Goal: Check status: Check status

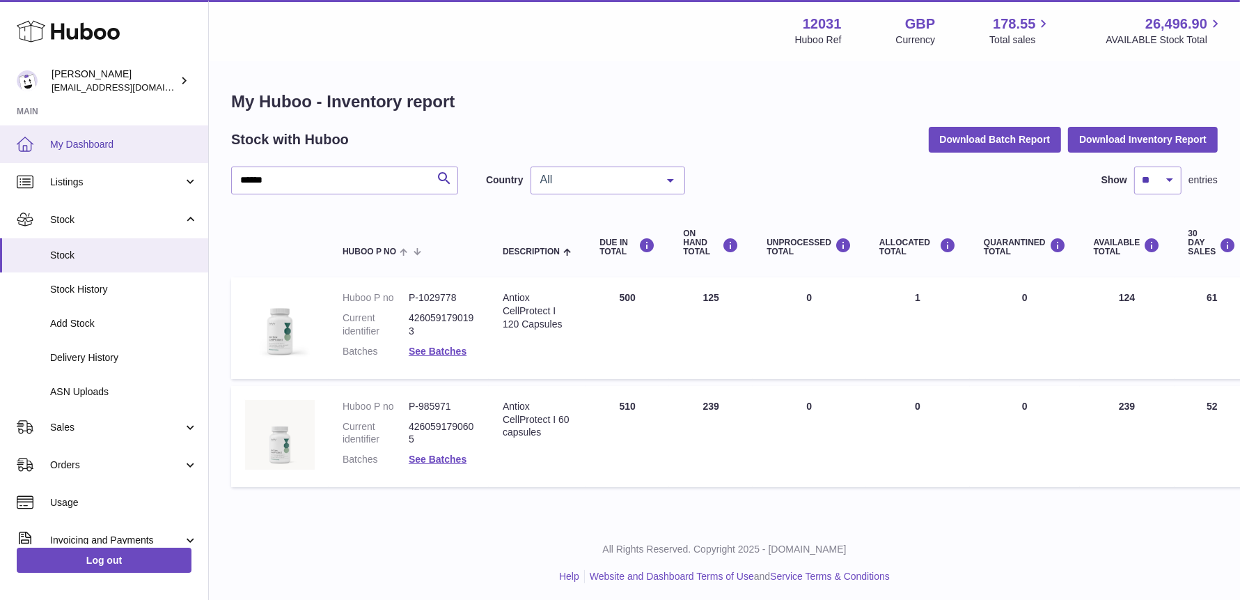
click at [43, 143] on link "My Dashboard" at bounding box center [104, 144] width 208 height 38
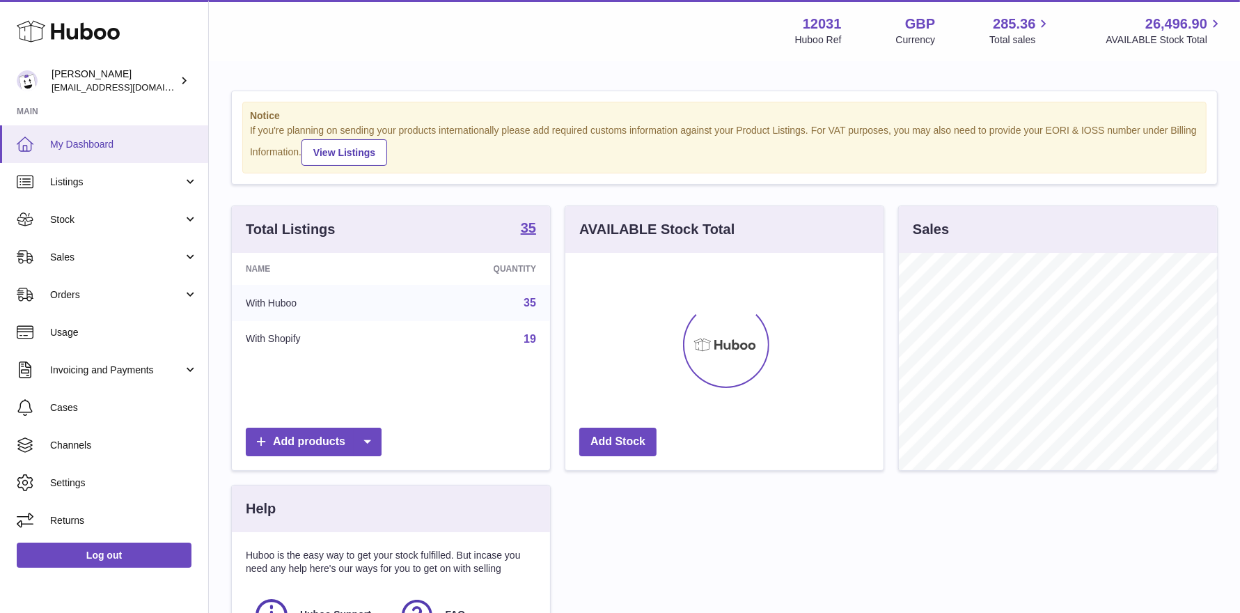
scroll to position [217, 318]
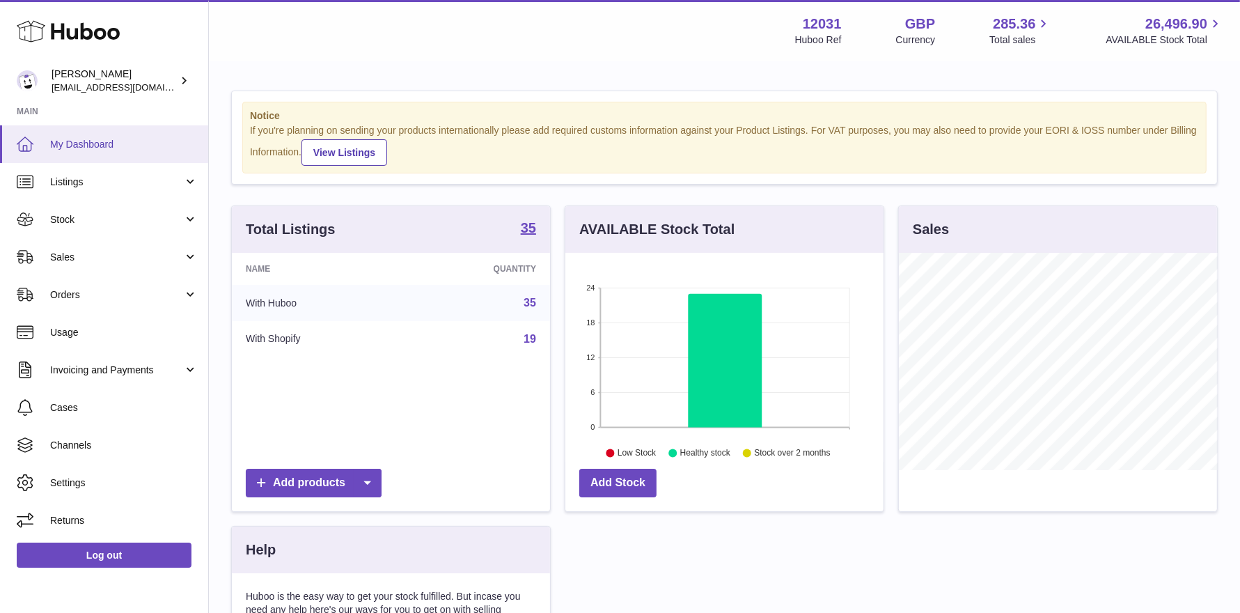
click at [84, 145] on span "My Dashboard" at bounding box center [124, 144] width 148 height 13
click at [111, 145] on span "My Dashboard" at bounding box center [124, 144] width 148 height 13
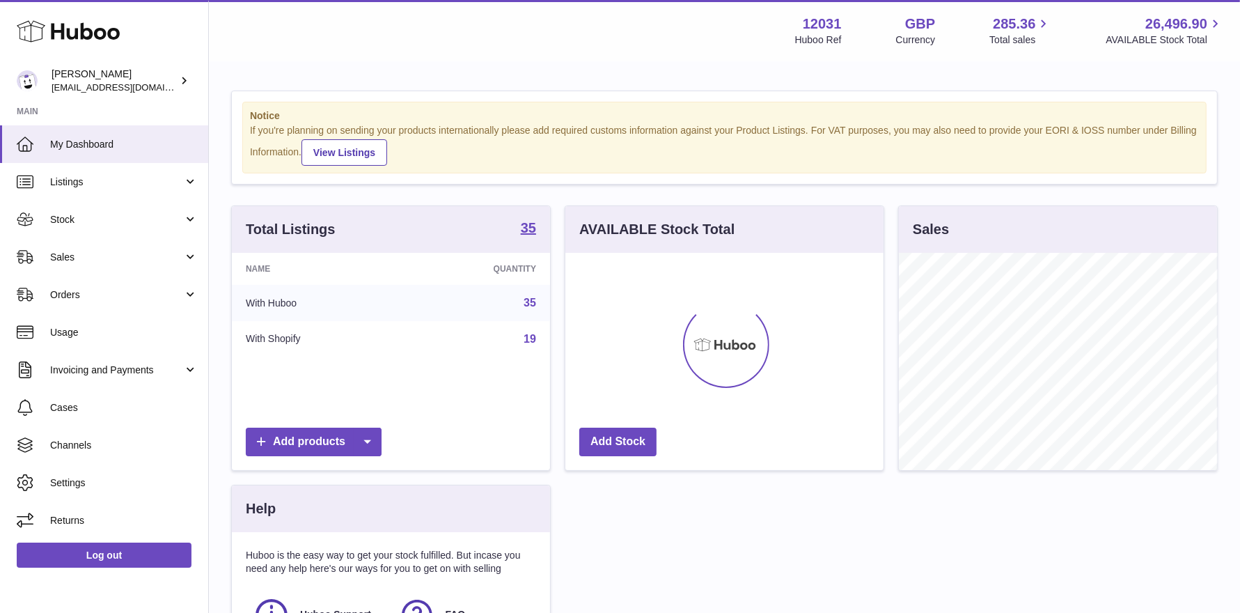
scroll to position [217, 318]
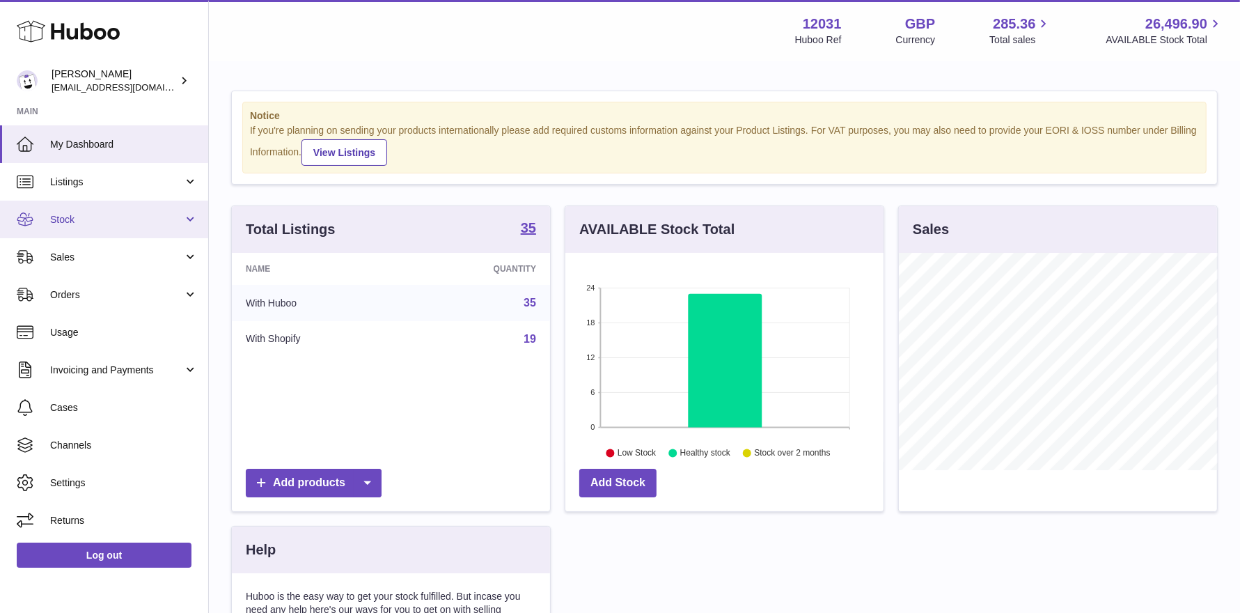
click at [84, 220] on span "Stock" at bounding box center [116, 219] width 133 height 13
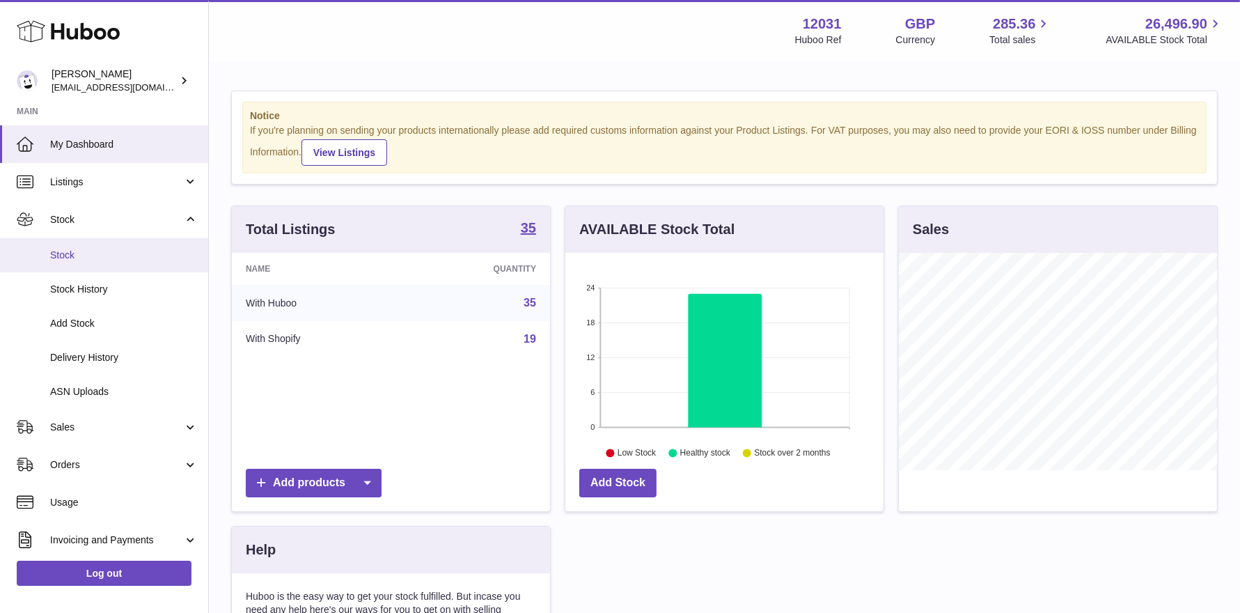
click at [84, 260] on span "Stock" at bounding box center [124, 255] width 148 height 13
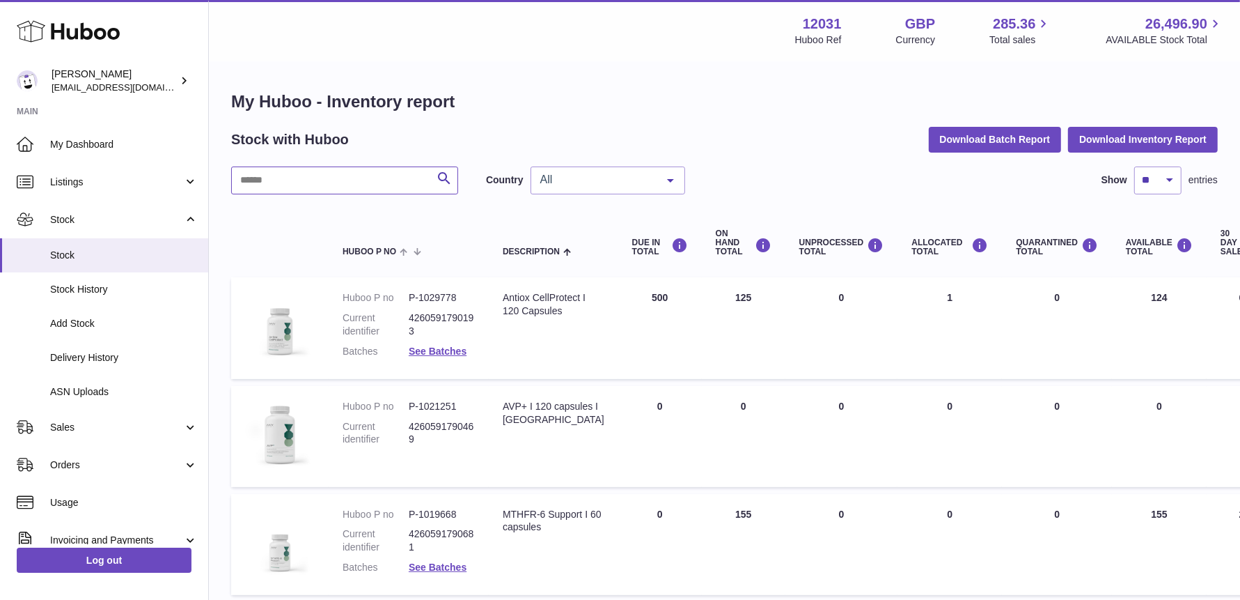
click at [371, 174] on input "text" at bounding box center [344, 180] width 227 height 28
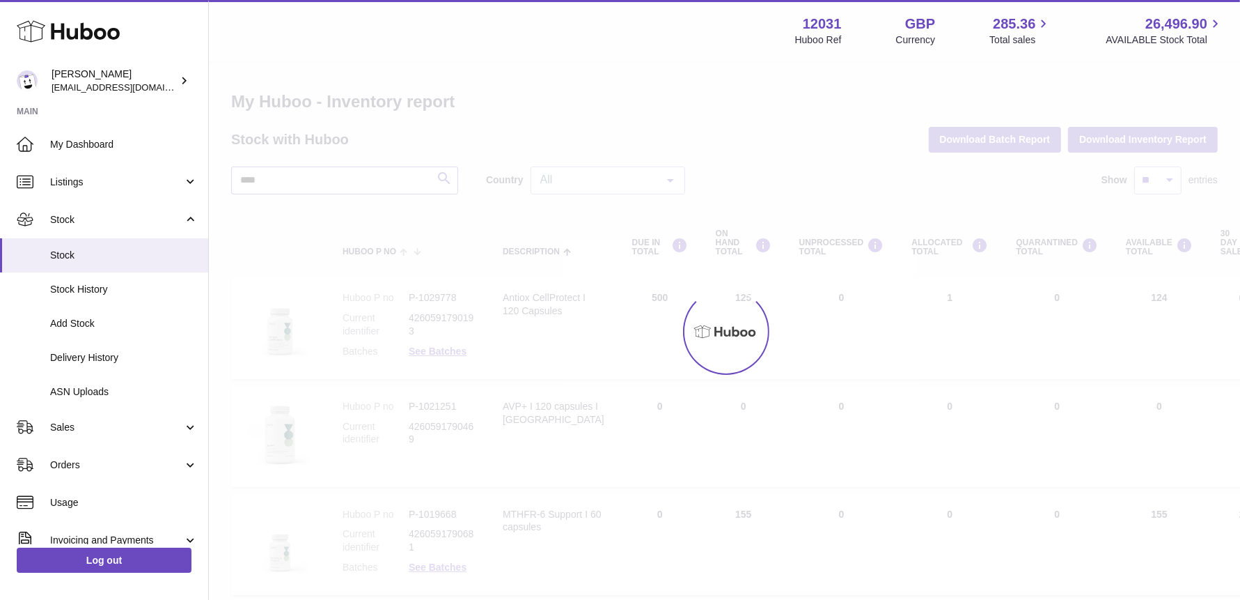
type input "****"
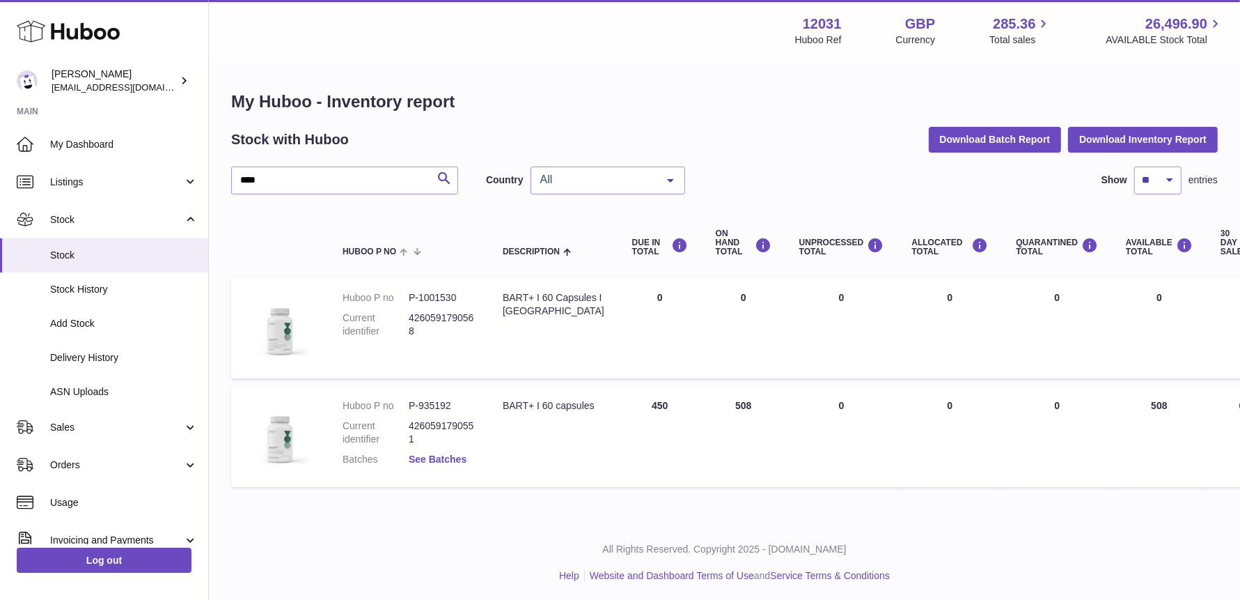
click at [426, 454] on link "See Batches" at bounding box center [438, 458] width 58 height 11
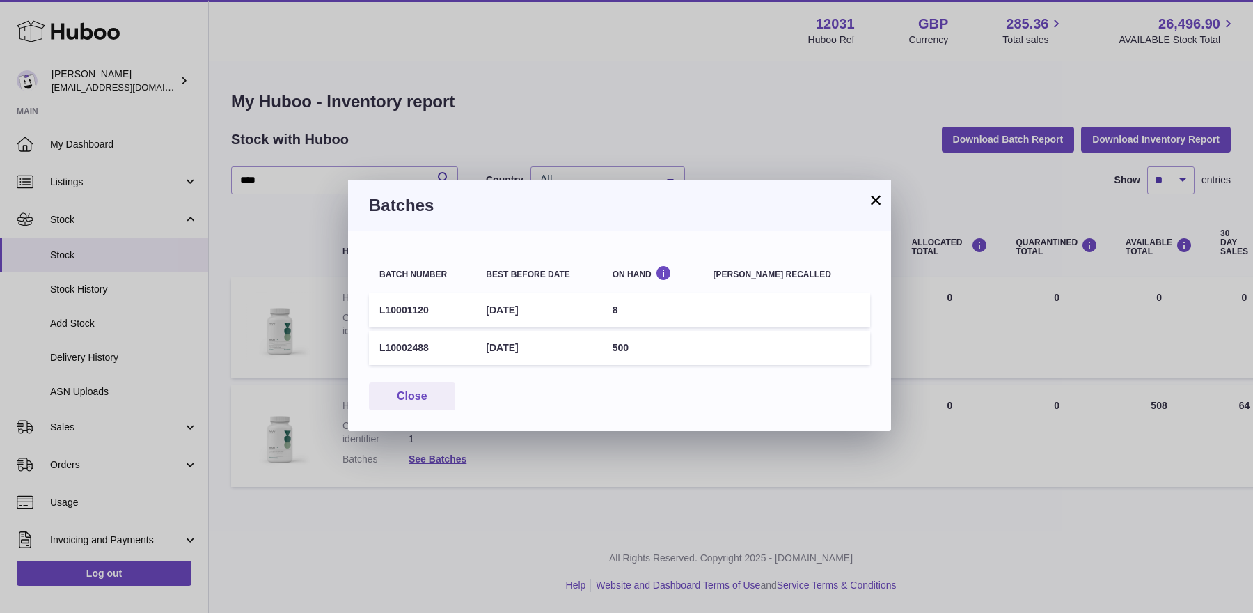
click at [878, 200] on button "×" at bounding box center [876, 199] width 17 height 17
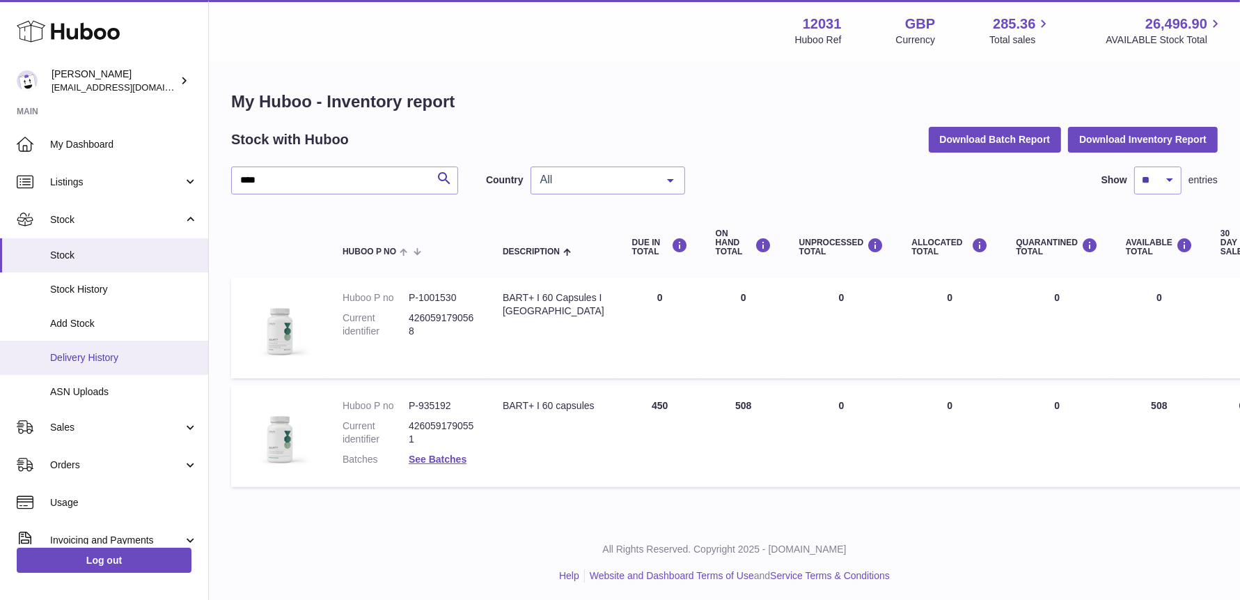
click at [71, 359] on span "Delivery History" at bounding box center [124, 357] width 148 height 13
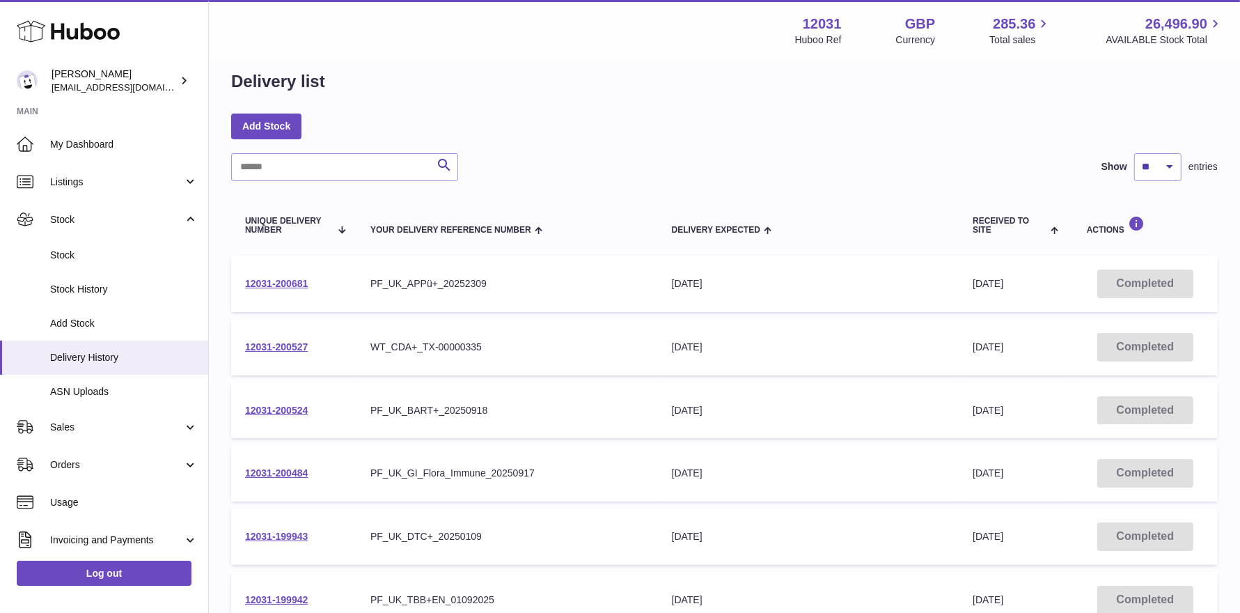
scroll to position [30, 0]
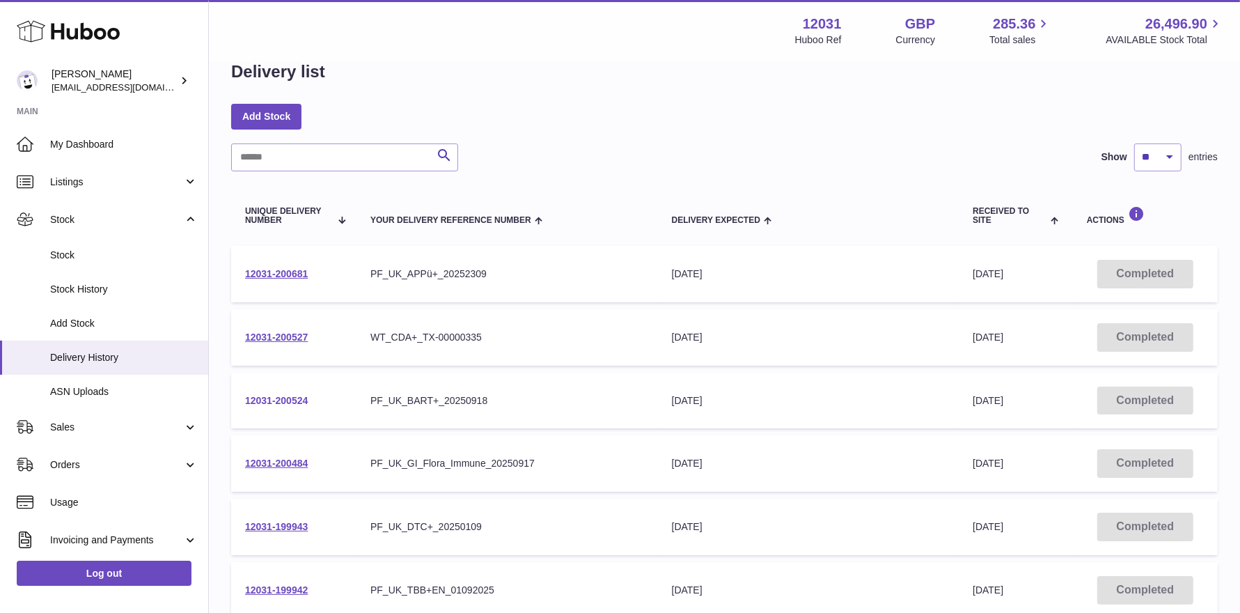
click at [292, 396] on link "12031-200524" at bounding box center [276, 400] width 63 height 11
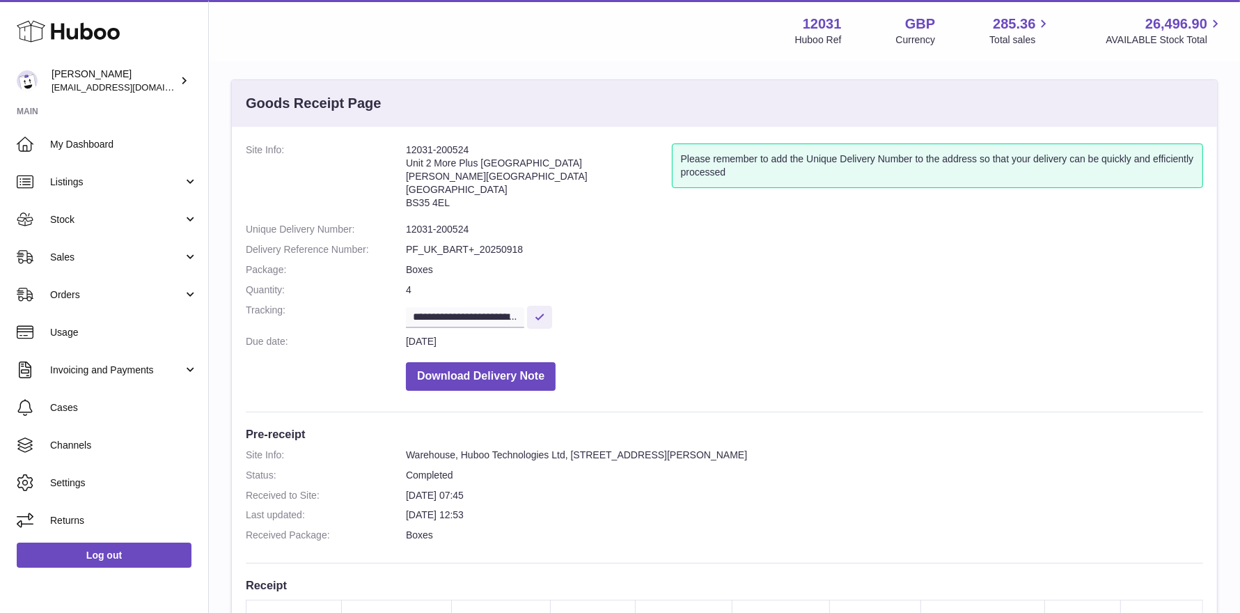
scroll to position [137, 0]
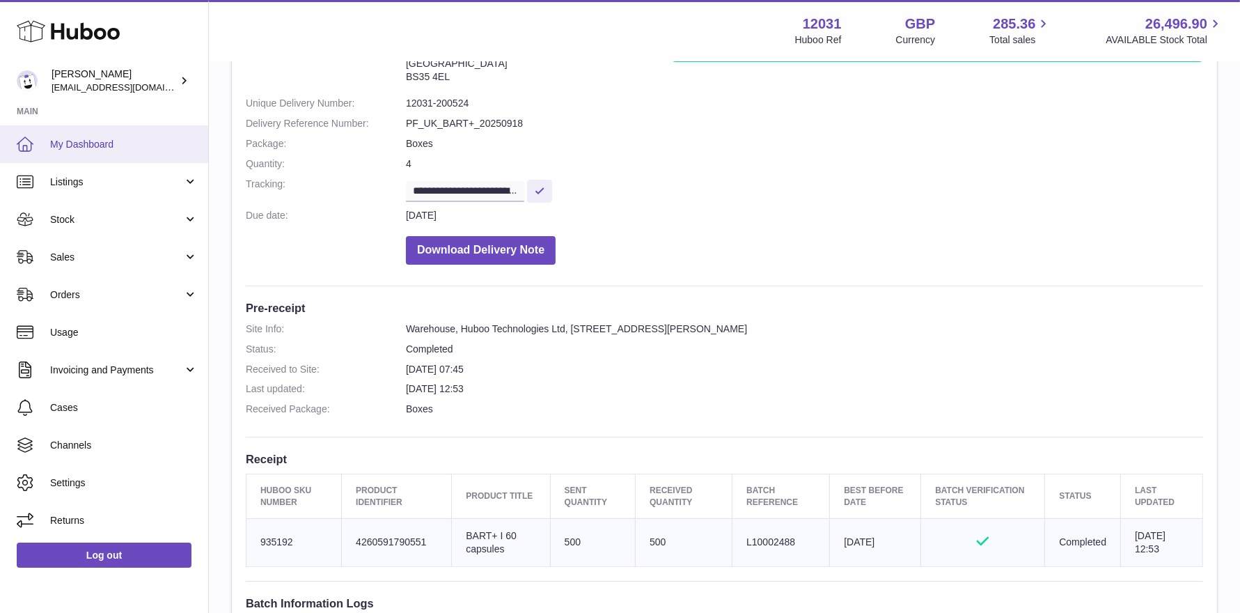
click at [85, 150] on link "My Dashboard" at bounding box center [104, 144] width 208 height 38
